Goal: Task Accomplishment & Management: Use online tool/utility

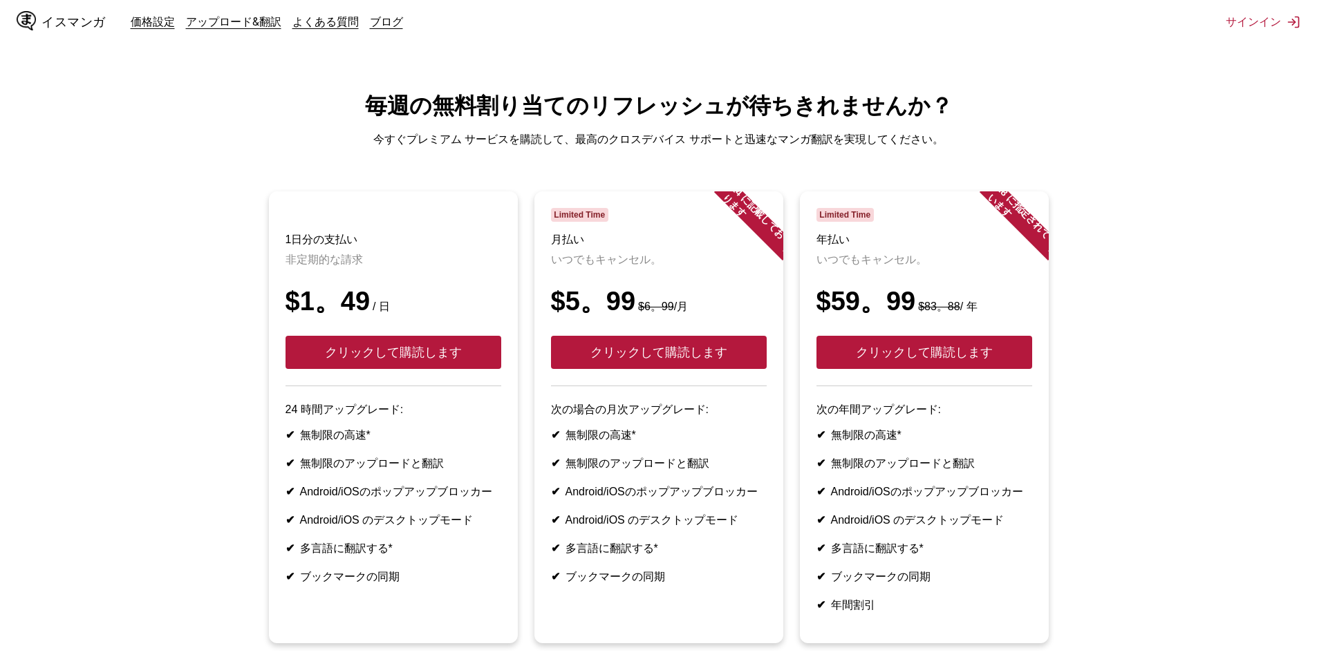
scroll to position [228, 0]
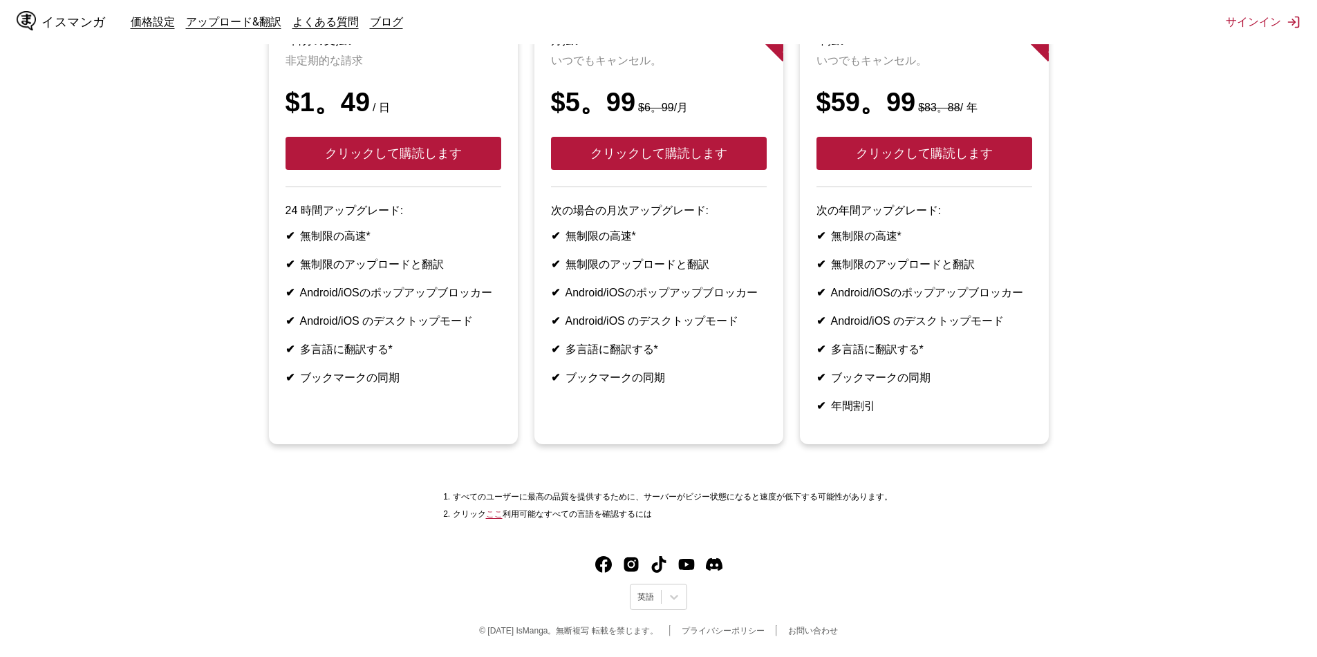
click at [495, 516] on font "ここ" at bounding box center [494, 515] width 17 height 10
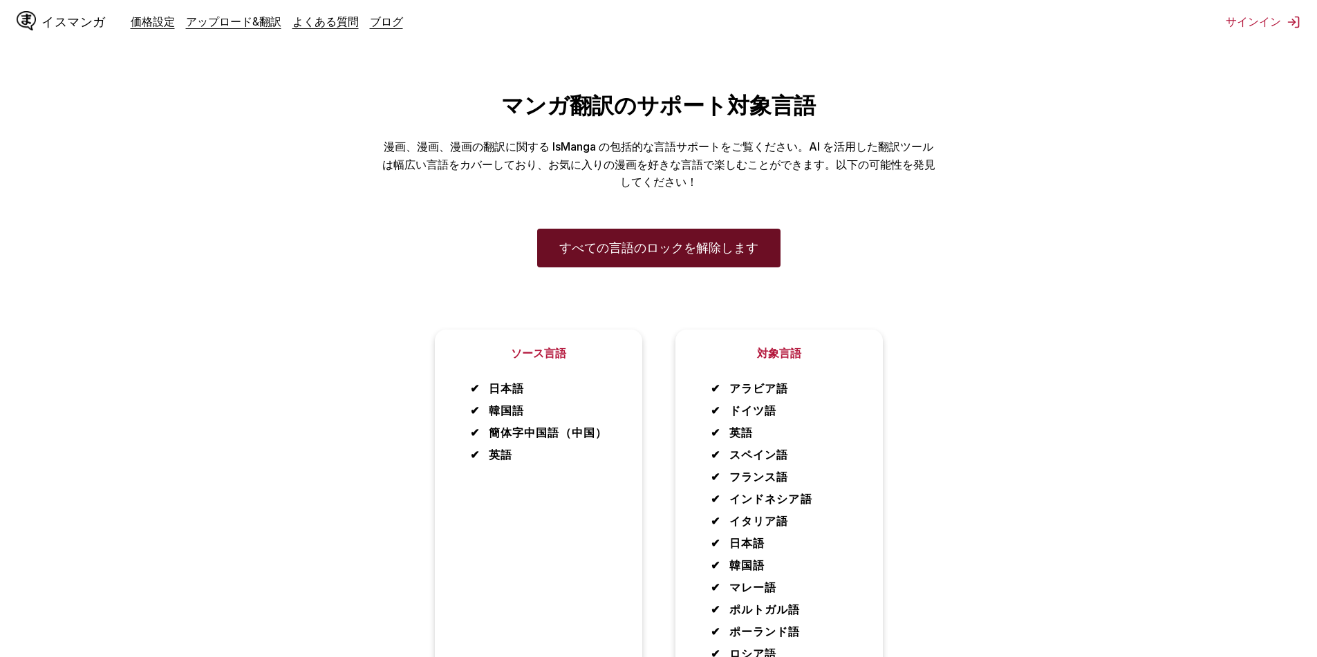
click at [610, 260] on link "すべての言語のロックを解除します" at bounding box center [658, 248] width 243 height 39
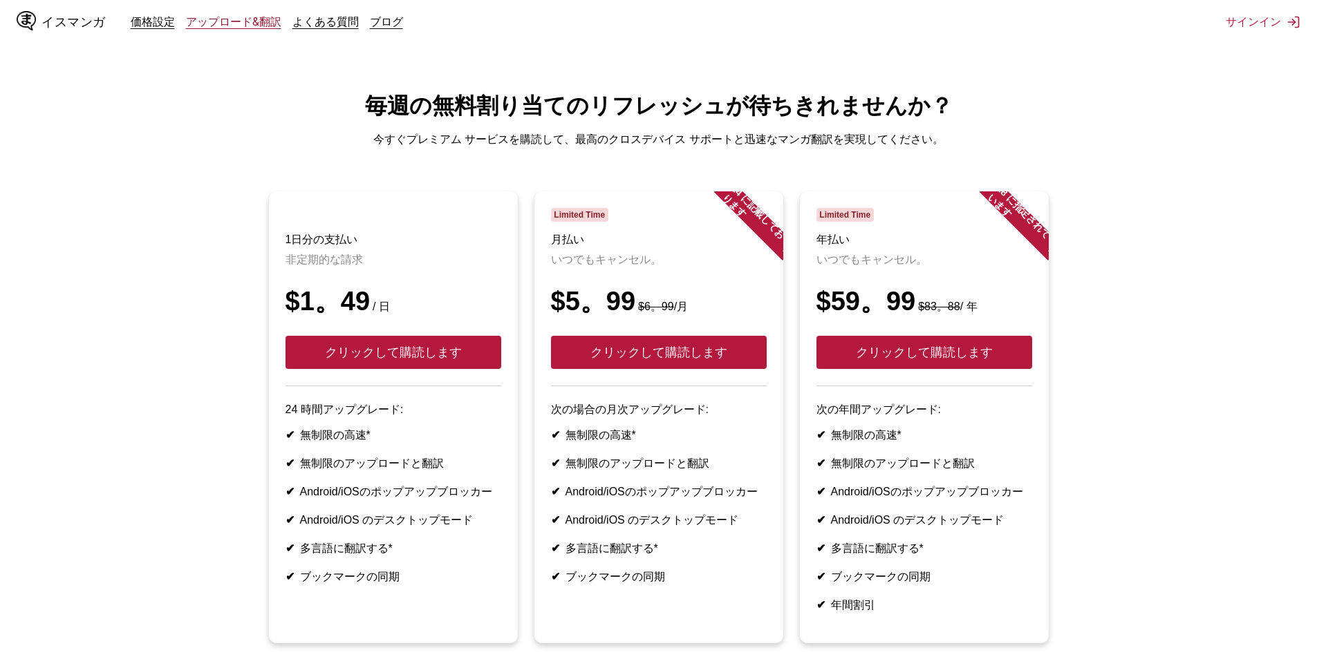
click at [226, 22] on font "アップロード&翻訳" at bounding box center [233, 22] width 95 height 14
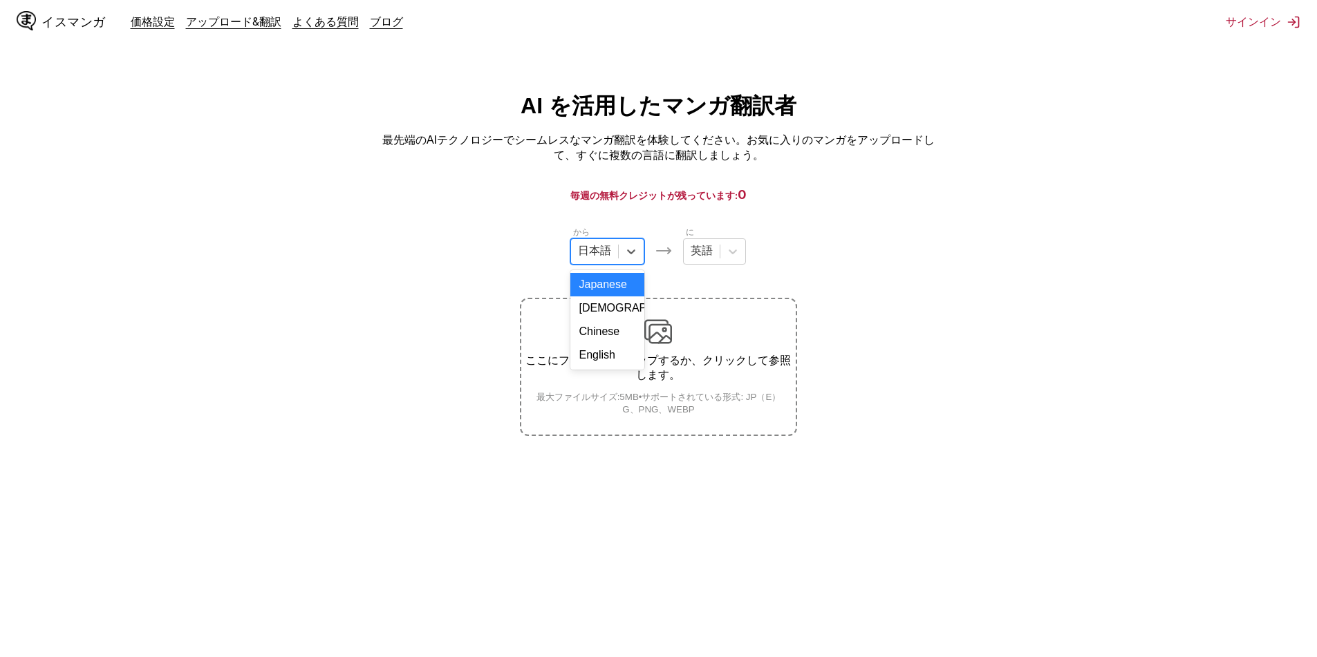
click at [599, 249] on div at bounding box center [594, 251] width 33 height 15
click at [391, 164] on p "最先端のAIテクノロジーでシームレスなマンガ翻訳を体験してください。お気に入りのマンガをアップロードして、すぐに複数の言語に翻訳しましょう。" at bounding box center [658, 148] width 553 height 31
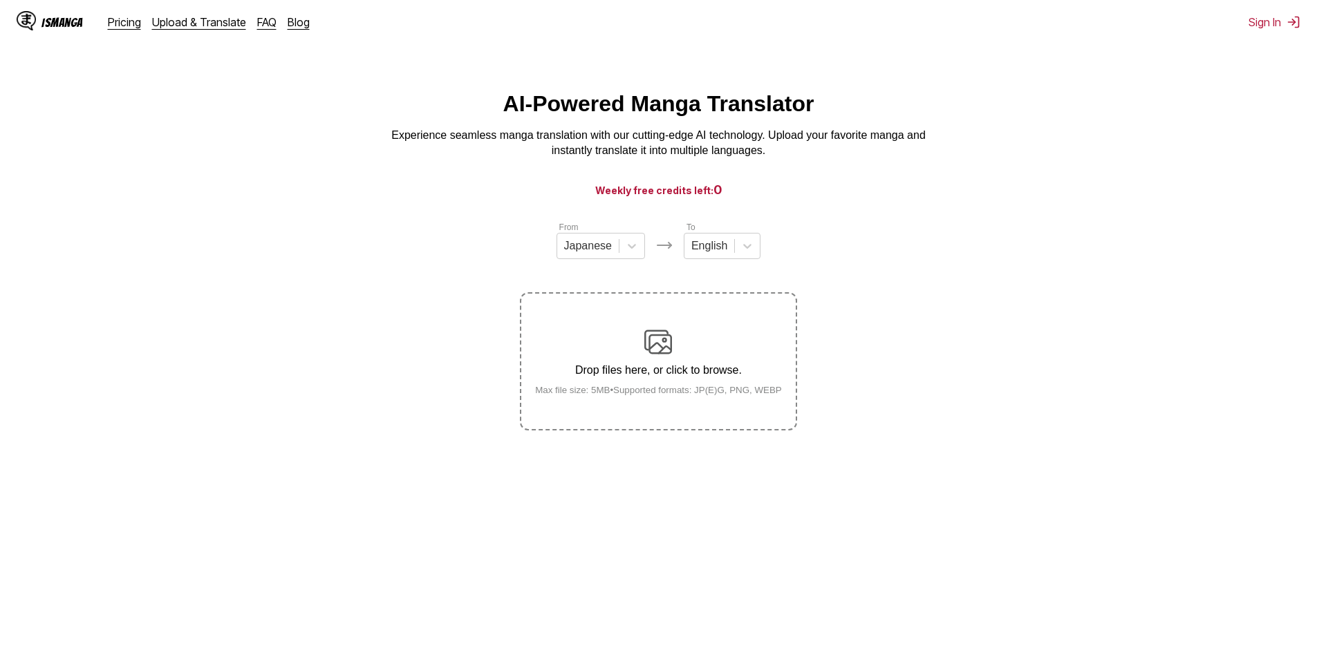
click at [801, 138] on p "Experience seamless manga translation with our cutting-edge AI technology. Uplo…" at bounding box center [658, 143] width 553 height 31
